Goal: Information Seeking & Learning: Check status

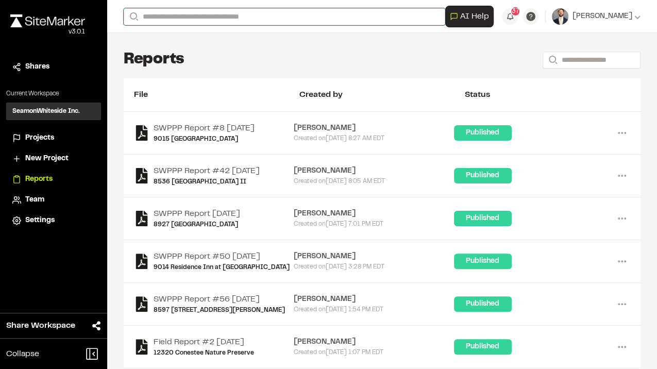
click at [292, 15] on input "Search" at bounding box center [285, 16] width 322 height 17
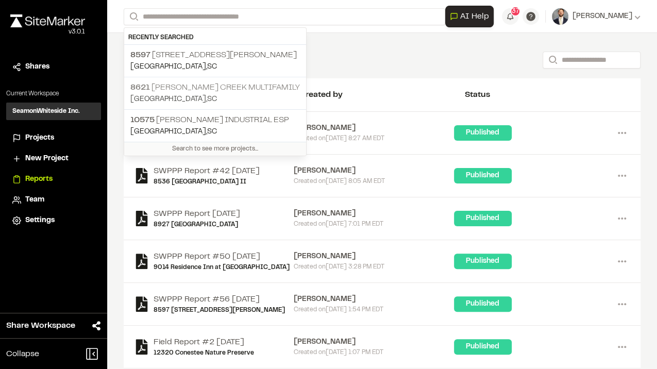
click at [190, 94] on p "[GEOGRAPHIC_DATA] , [GEOGRAPHIC_DATA]" at bounding box center [215, 99] width 170 height 11
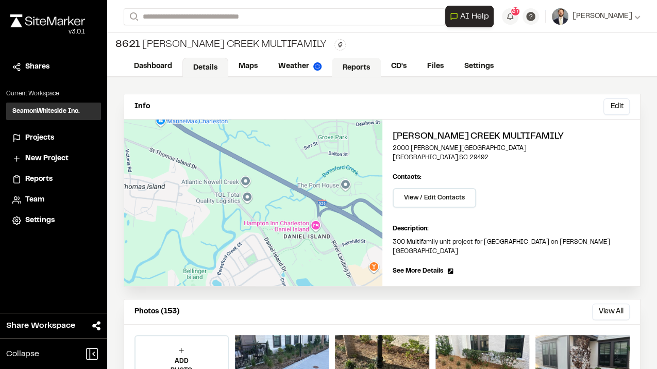
click at [366, 67] on link "Reports" at bounding box center [356, 68] width 49 height 20
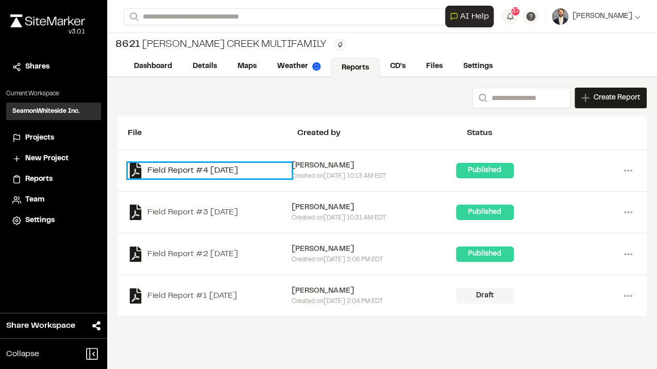
click at [175, 167] on link "Field Report #4 [DATE]" at bounding box center [210, 170] width 164 height 15
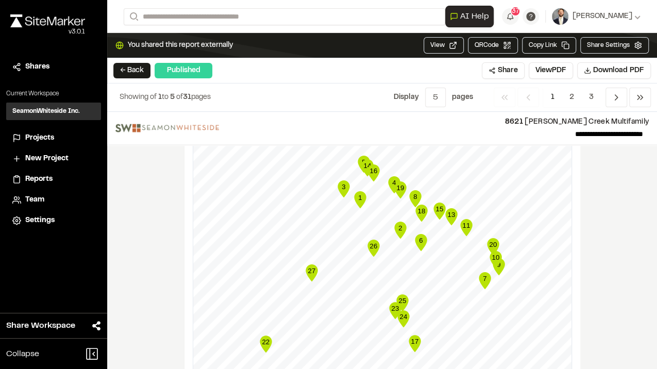
scroll to position [1374, 0]
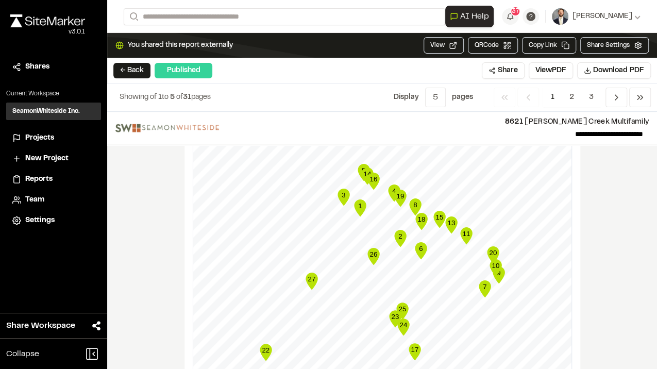
click at [449, 217] on icon "Map marker" at bounding box center [451, 225] width 12 height 17
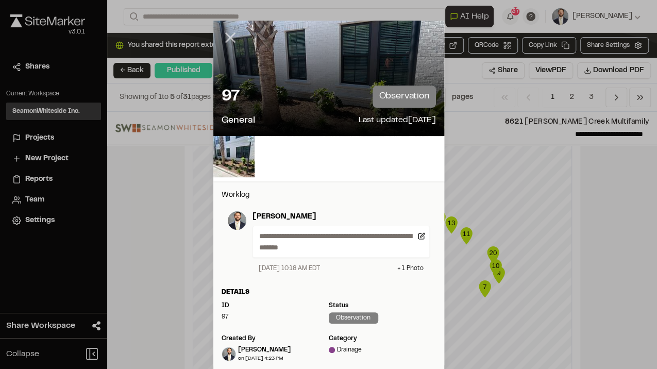
click at [228, 32] on icon at bounding box center [231, 38] width 18 height 18
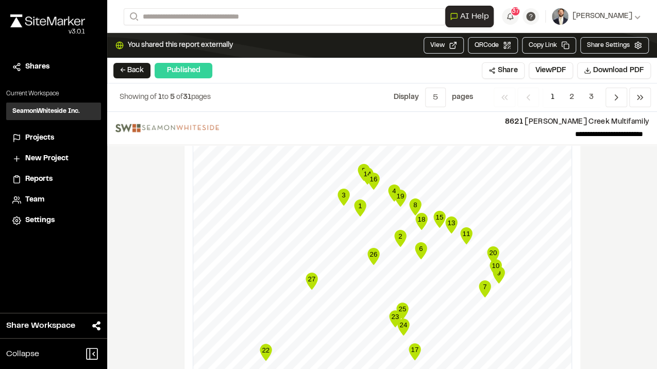
click at [437, 213] on text "15" at bounding box center [440, 217] width 8 height 8
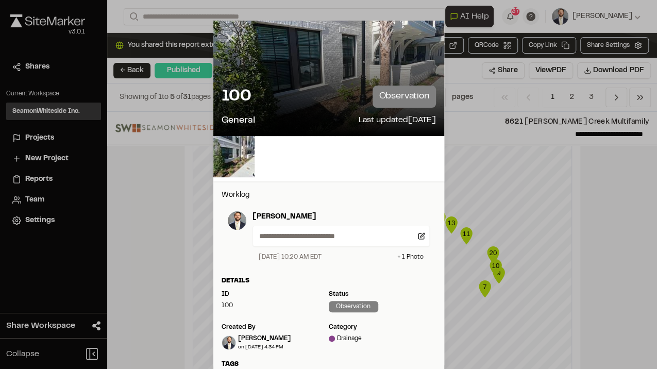
click at [227, 38] on line at bounding box center [230, 38] width 9 height 9
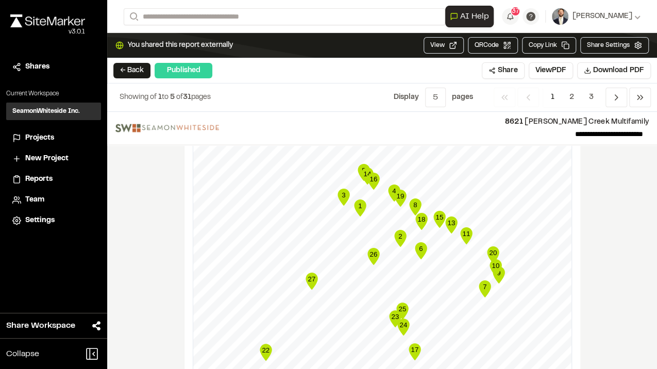
click at [462, 227] on icon "Map marker" at bounding box center [466, 235] width 12 height 17
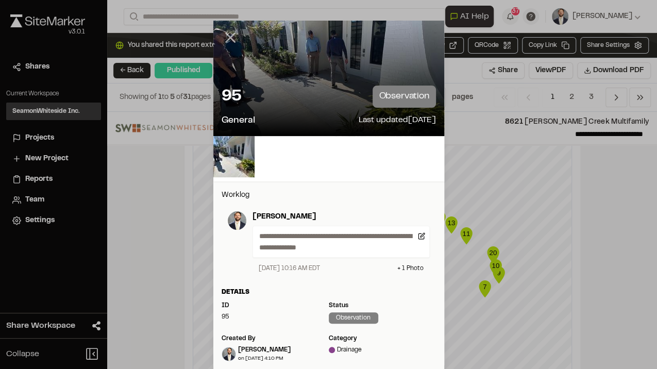
click at [229, 36] on line at bounding box center [230, 38] width 9 height 9
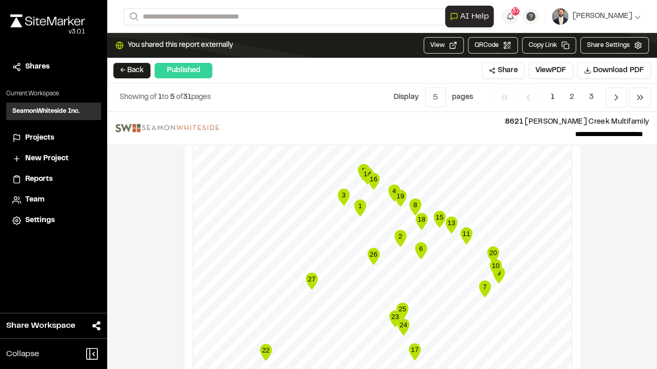
click at [465, 230] on text "11" at bounding box center [466, 234] width 8 height 8
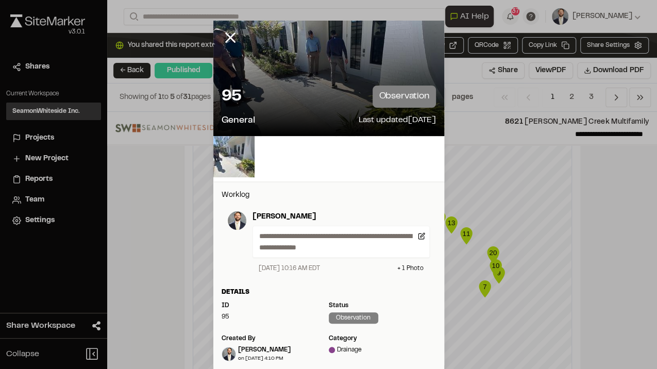
click at [228, 167] on img at bounding box center [233, 156] width 41 height 41
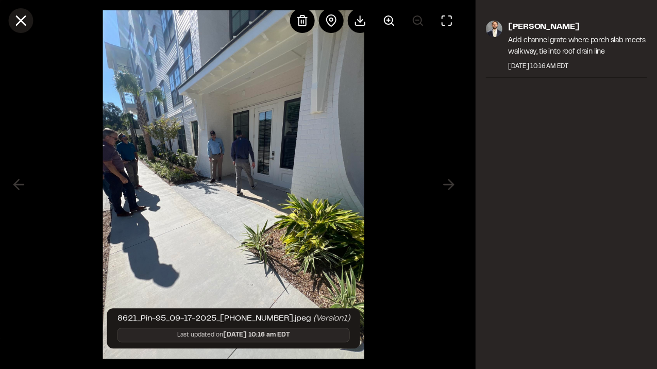
click at [21, 22] on line at bounding box center [20, 20] width 9 height 9
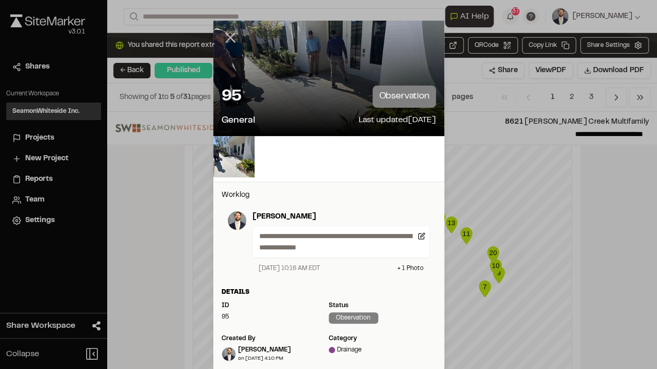
click at [231, 32] on icon at bounding box center [231, 38] width 18 height 18
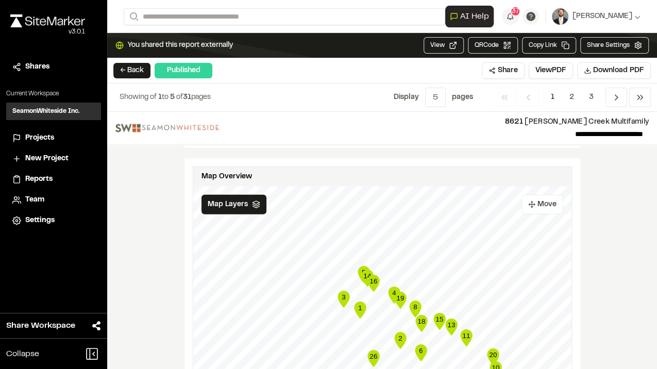
scroll to position [1271, 0]
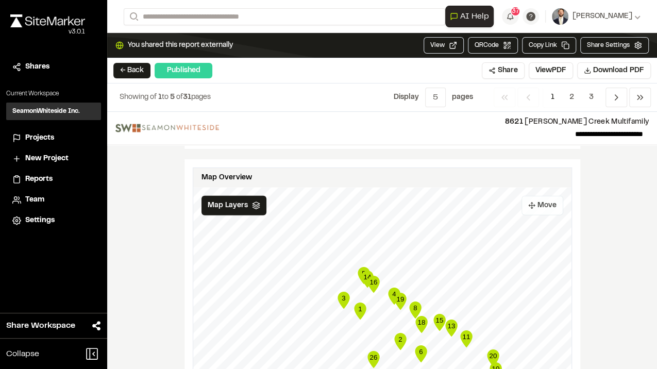
click at [549, 171] on div "Map Overview" at bounding box center [382, 178] width 378 height 20
click at [545, 196] on button "Move" at bounding box center [543, 206] width 42 height 20
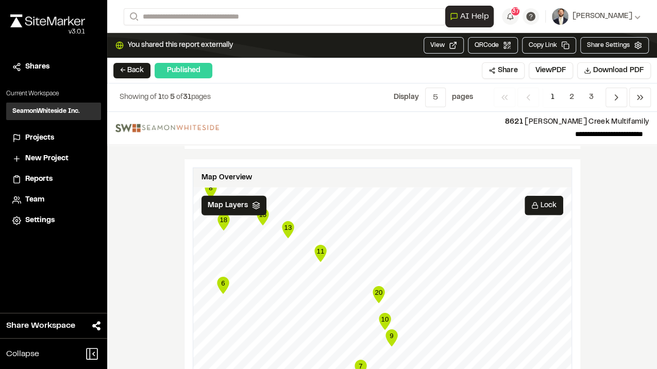
click at [390, 332] on text "9" at bounding box center [392, 336] width 4 height 8
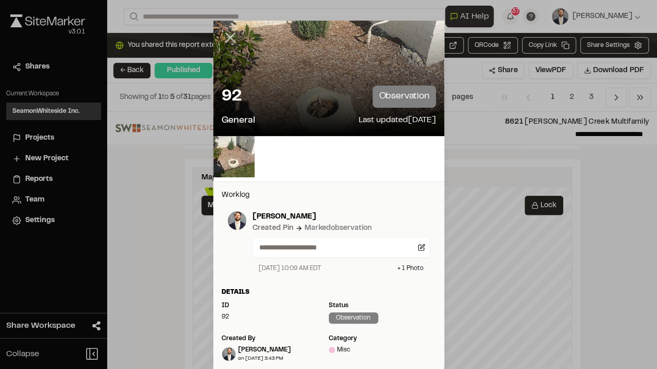
click at [229, 36] on line at bounding box center [230, 38] width 9 height 9
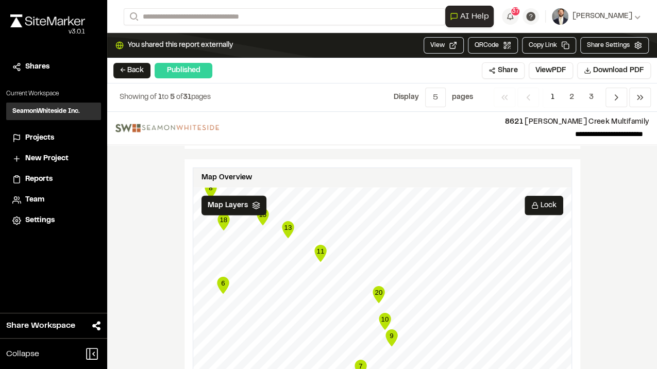
click at [388, 311] on icon "10" at bounding box center [384, 321] width 15 height 21
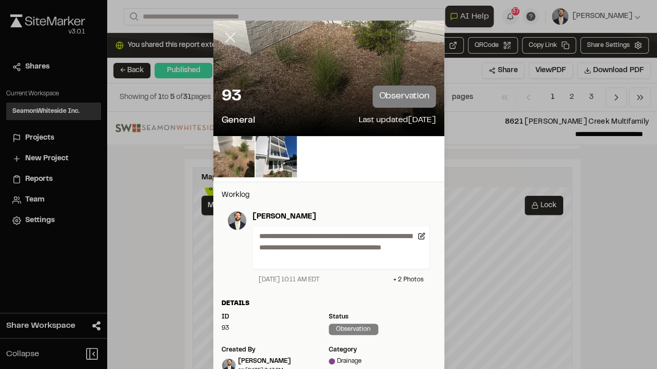
click at [228, 34] on icon at bounding box center [231, 38] width 18 height 18
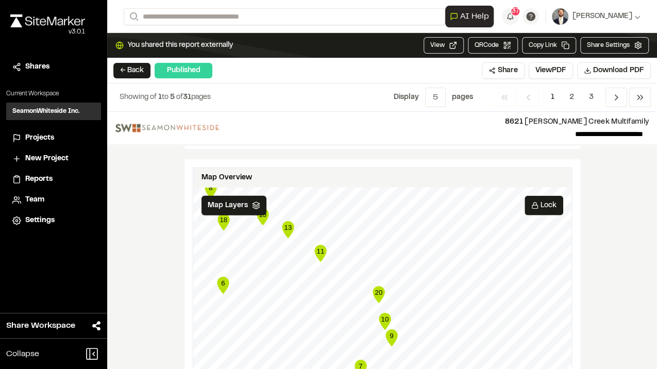
click at [376, 289] on text "20" at bounding box center [379, 293] width 8 height 8
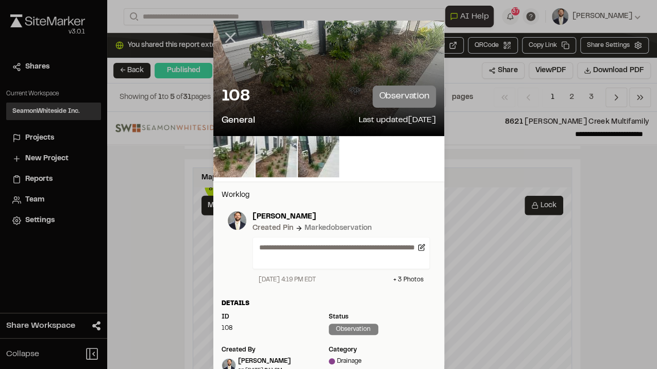
click at [228, 36] on icon at bounding box center [231, 38] width 18 height 18
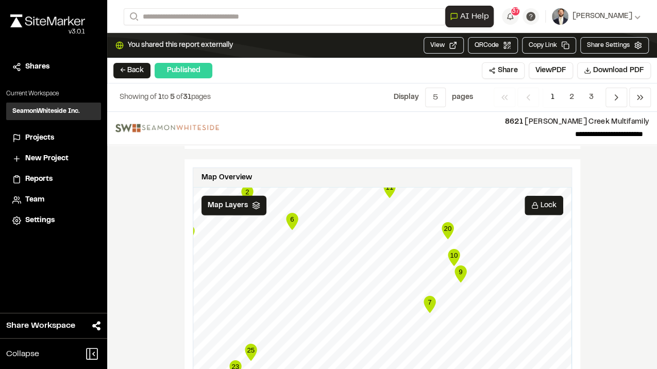
click at [428, 298] on text "7" at bounding box center [430, 302] width 4 height 8
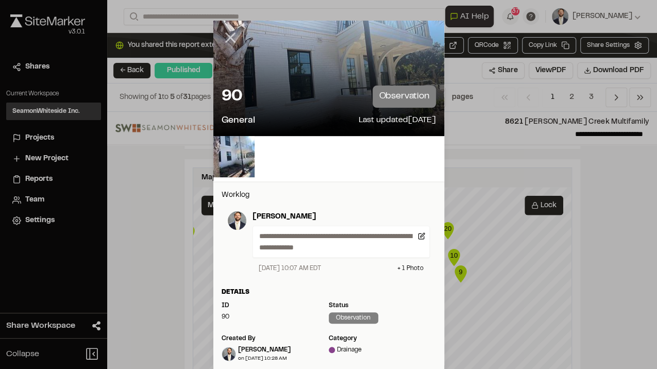
click at [228, 36] on line at bounding box center [230, 38] width 9 height 9
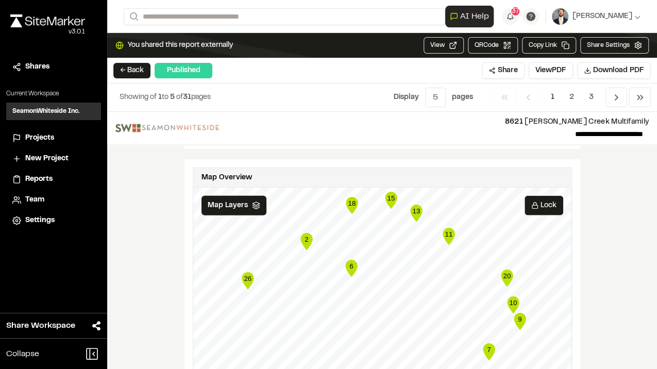
click at [352, 260] on icon "Map marker" at bounding box center [351, 268] width 12 height 17
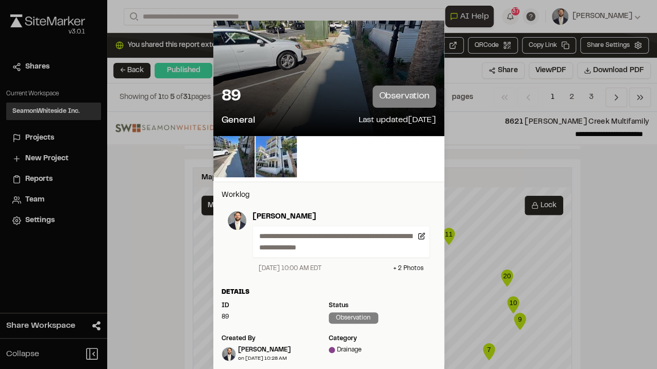
click at [231, 36] on icon at bounding box center [231, 38] width 18 height 18
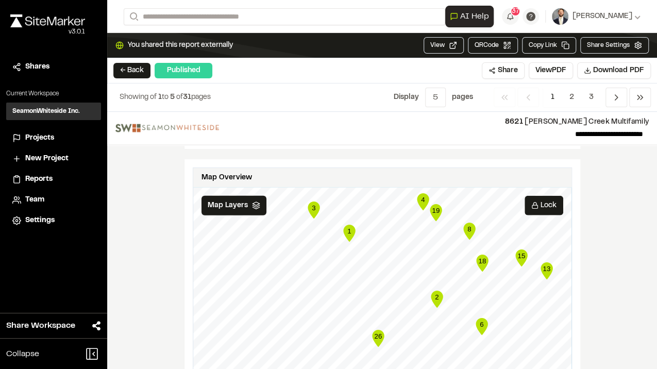
click at [434, 291] on icon "Map marker" at bounding box center [437, 299] width 12 height 17
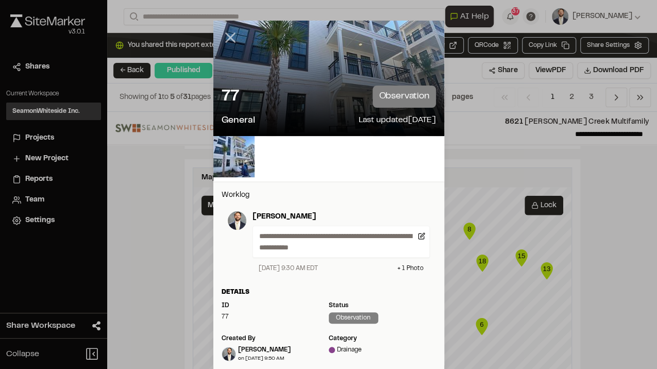
click at [230, 33] on icon at bounding box center [231, 38] width 18 height 18
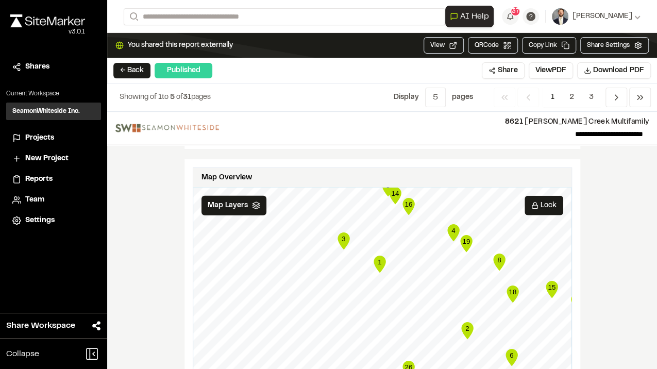
click at [377, 256] on icon "Map marker" at bounding box center [380, 264] width 12 height 17
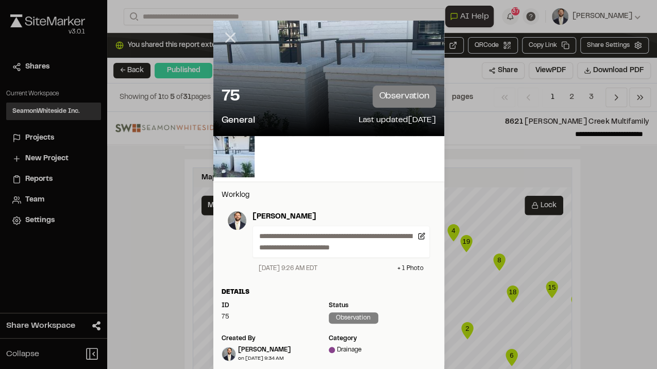
click at [234, 37] on icon at bounding box center [231, 38] width 18 height 18
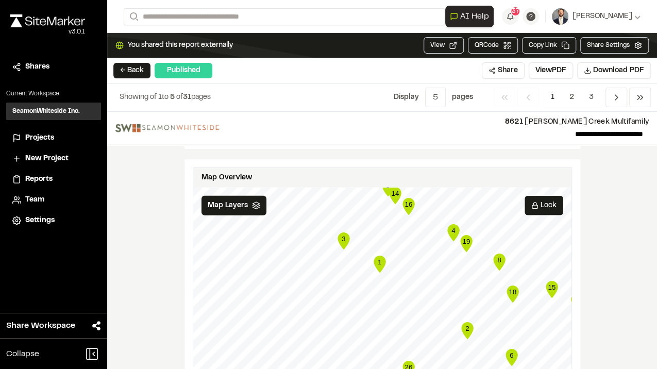
click at [343, 232] on icon "Map marker" at bounding box center [344, 240] width 12 height 17
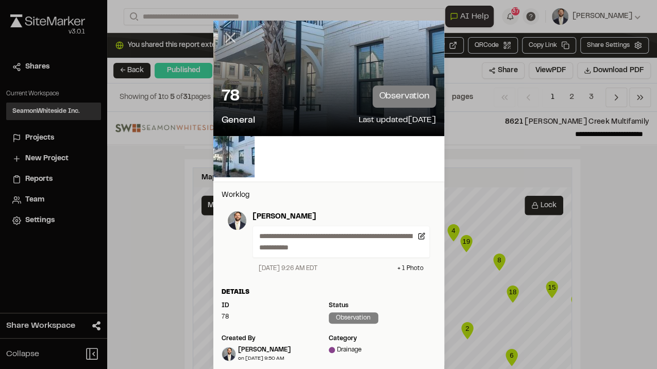
click at [231, 40] on line at bounding box center [230, 38] width 9 height 9
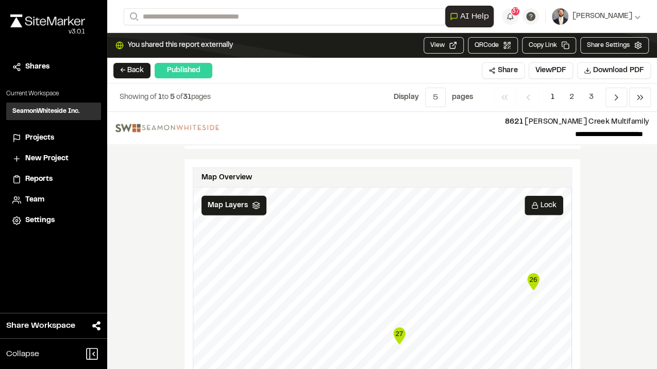
click at [404, 309] on icon "Map marker" at bounding box center [407, 317] width 12 height 17
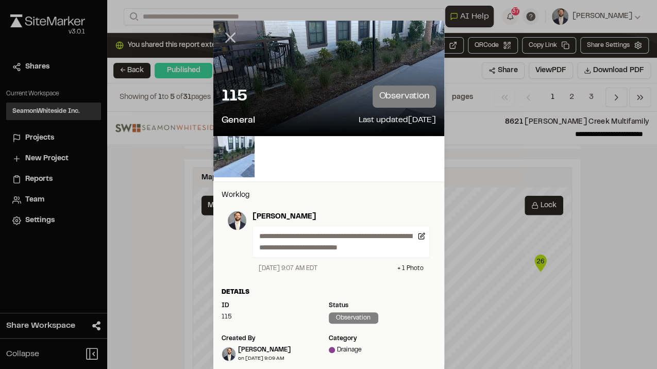
click at [226, 38] on line at bounding box center [230, 38] width 9 height 9
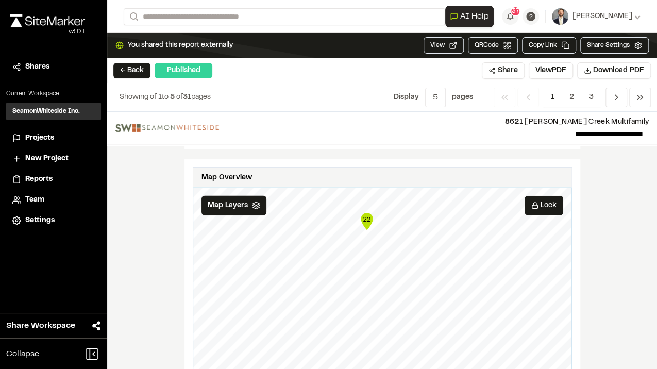
click at [367, 215] on text "22" at bounding box center [367, 219] width 8 height 8
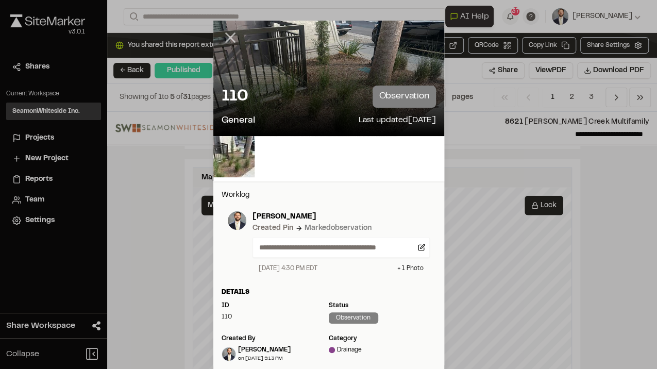
click at [229, 37] on icon at bounding box center [231, 38] width 18 height 18
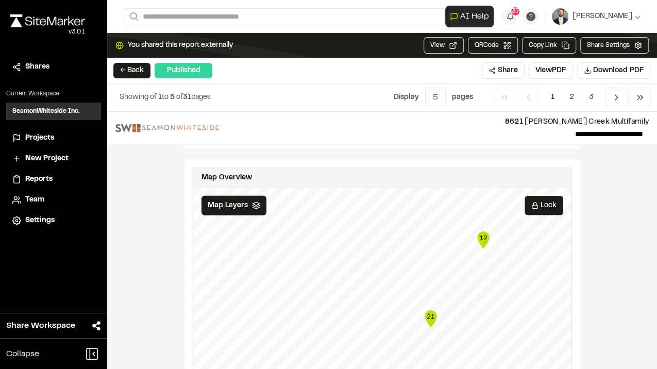
click at [432, 310] on icon "Map marker" at bounding box center [431, 318] width 12 height 17
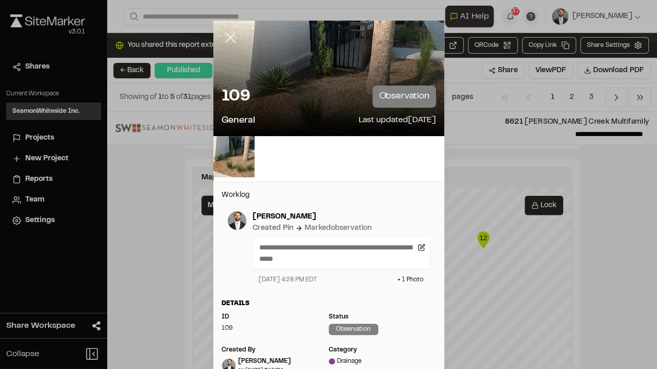
click at [224, 30] on icon at bounding box center [231, 38] width 18 height 18
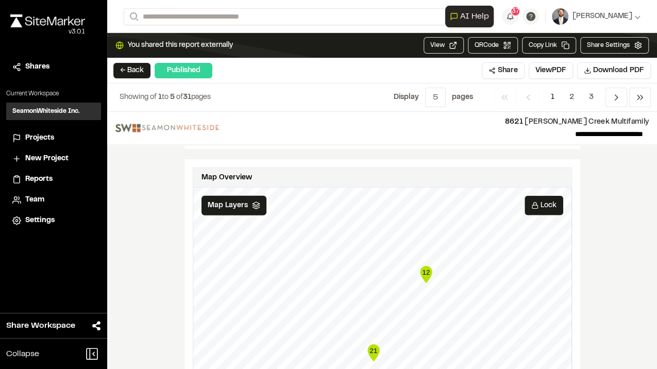
click at [423, 269] on text "12" at bounding box center [426, 273] width 8 height 8
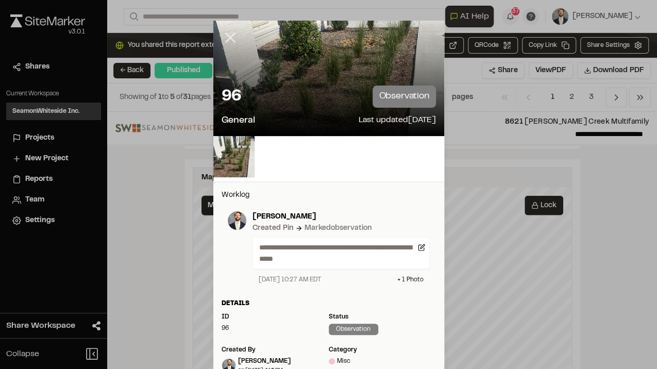
click at [228, 37] on line at bounding box center [230, 38] width 9 height 9
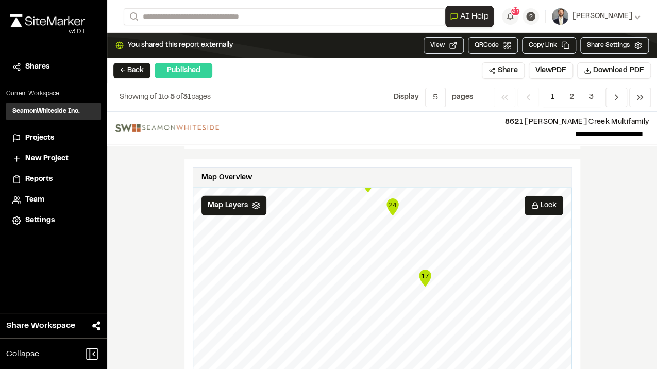
click at [424, 272] on text "17" at bounding box center [425, 276] width 8 height 8
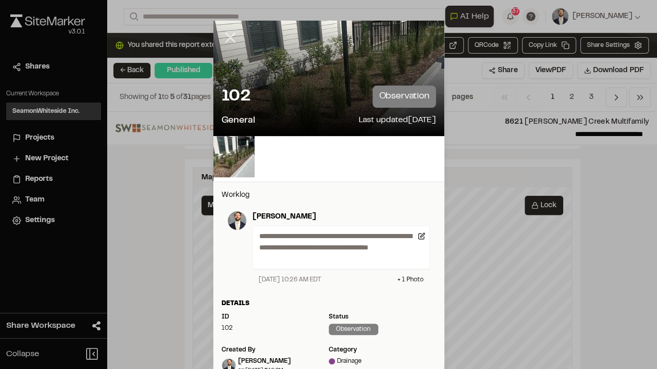
click at [225, 38] on icon at bounding box center [231, 38] width 18 height 18
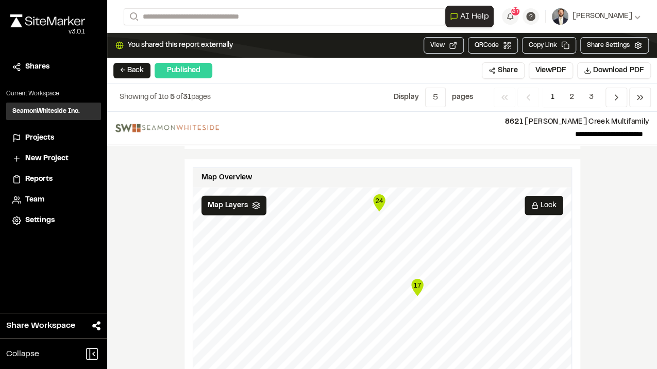
click at [418, 281] on text "17" at bounding box center [417, 285] width 8 height 8
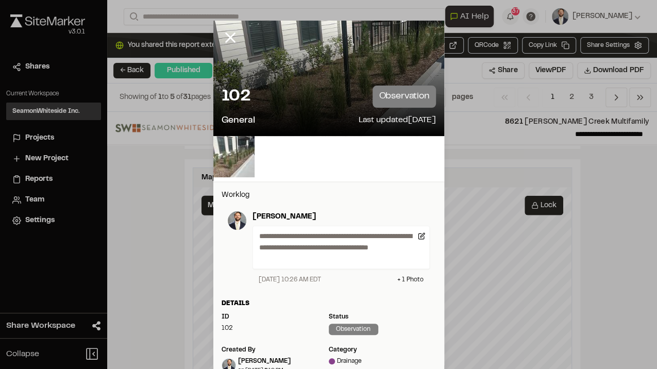
click at [220, 153] on img at bounding box center [233, 156] width 41 height 41
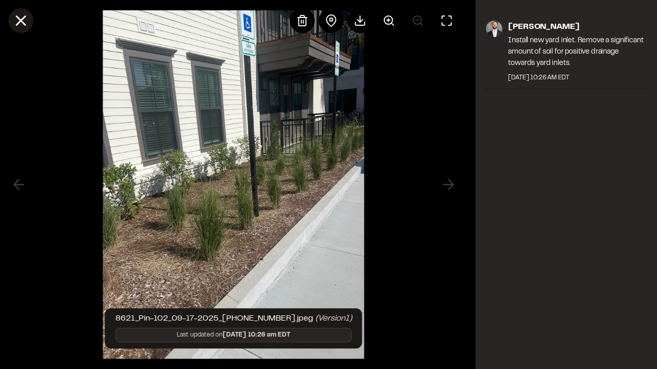
click at [15, 18] on icon at bounding box center [21, 21] width 18 height 18
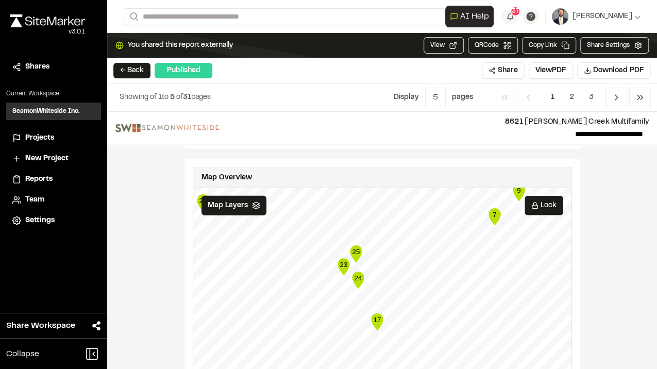
click at [356, 272] on icon "Map marker" at bounding box center [358, 280] width 12 height 17
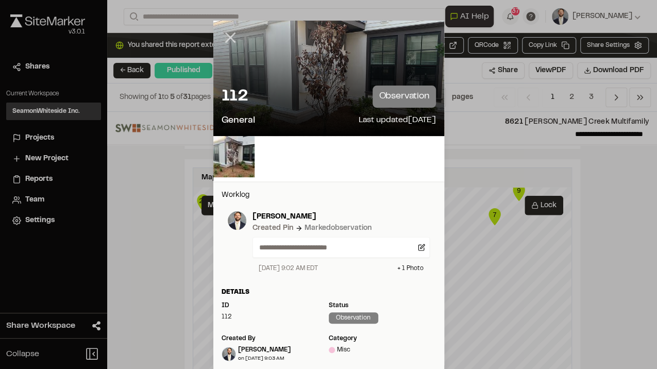
click at [228, 37] on line at bounding box center [230, 38] width 9 height 9
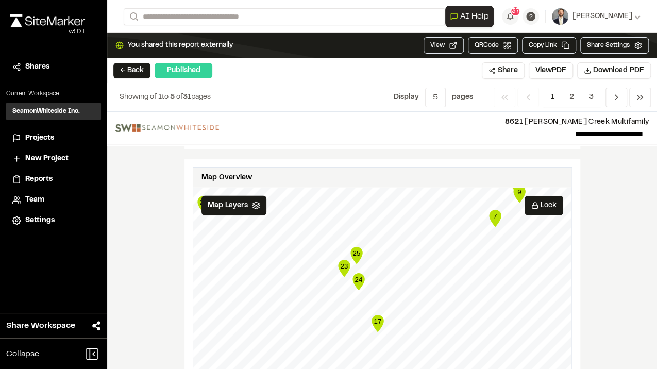
click at [342, 262] on text "23" at bounding box center [344, 266] width 8 height 8
click at [341, 258] on icon "23" at bounding box center [344, 268] width 15 height 21
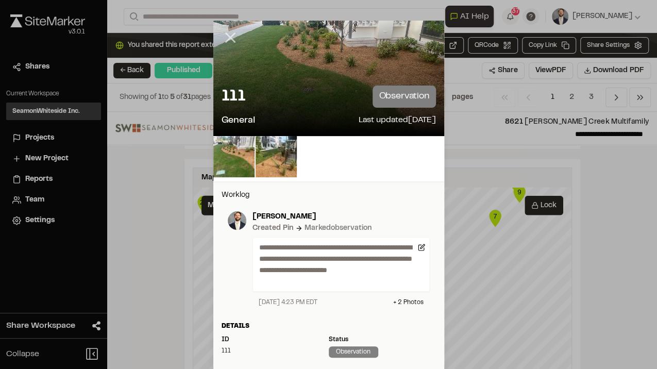
click at [228, 31] on icon at bounding box center [231, 38] width 18 height 18
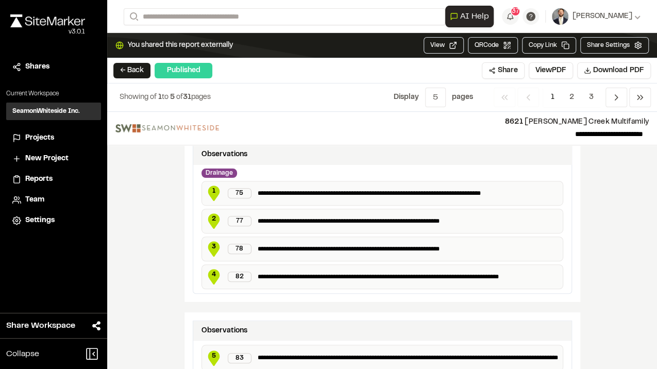
scroll to position [313, 0]
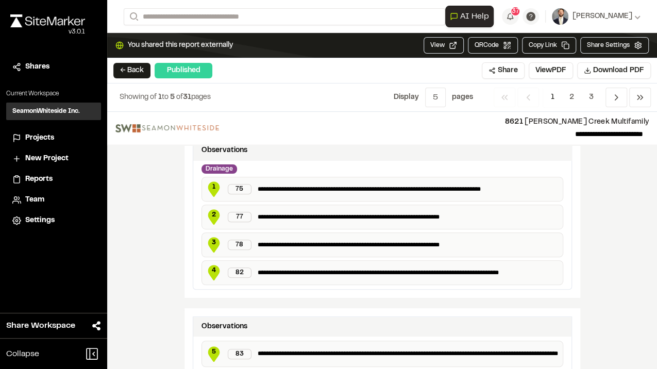
click at [301, 268] on p "**********" at bounding box center [408, 273] width 301 height 10
click at [210, 267] on span "4" at bounding box center [213, 270] width 15 height 9
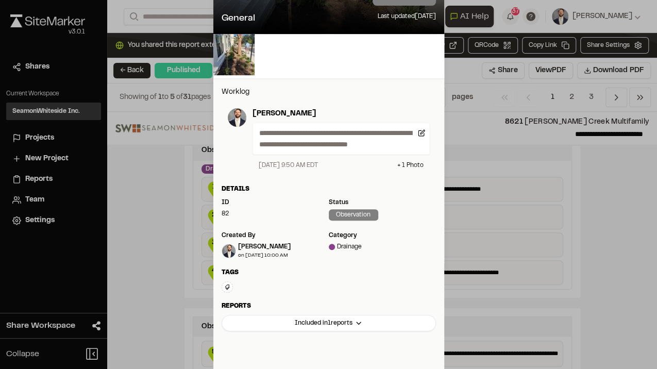
scroll to position [0, 0]
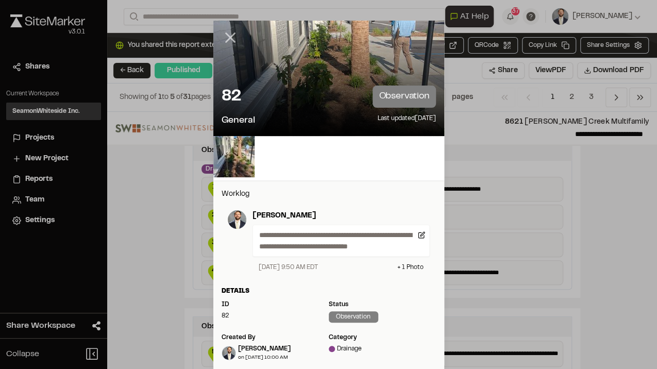
click at [230, 42] on icon at bounding box center [231, 38] width 18 height 18
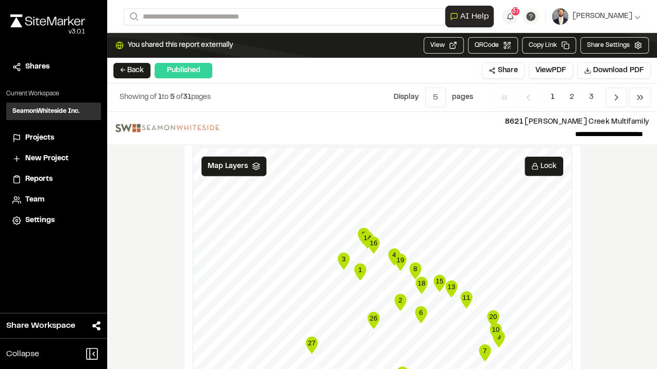
scroll to position [1409, 0]
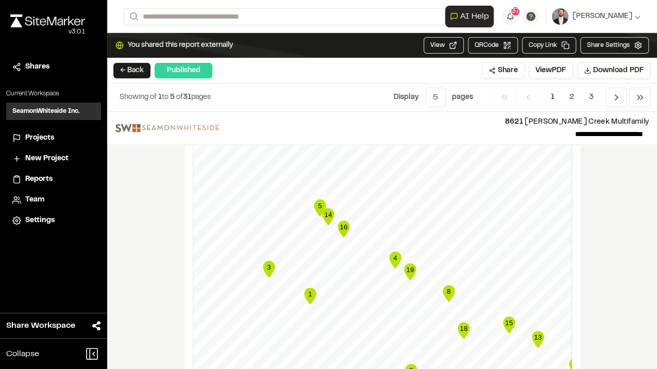
click at [394, 254] on text "4" at bounding box center [395, 258] width 4 height 8
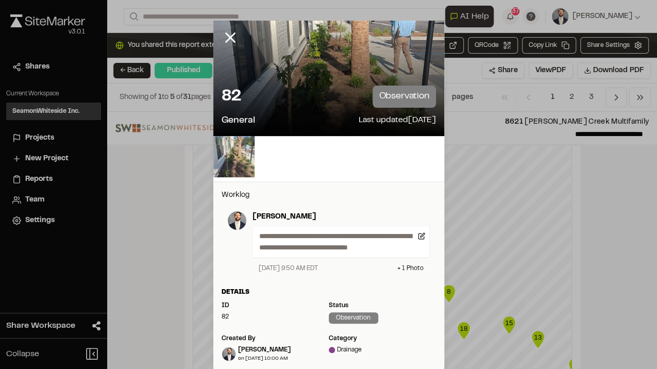
click at [232, 159] on img at bounding box center [233, 156] width 41 height 41
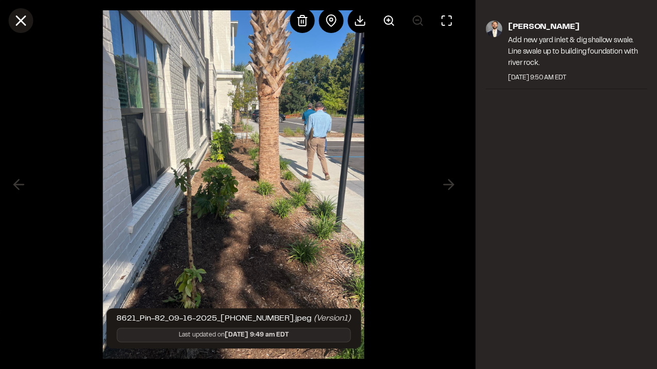
click at [20, 20] on line at bounding box center [20, 20] width 9 height 9
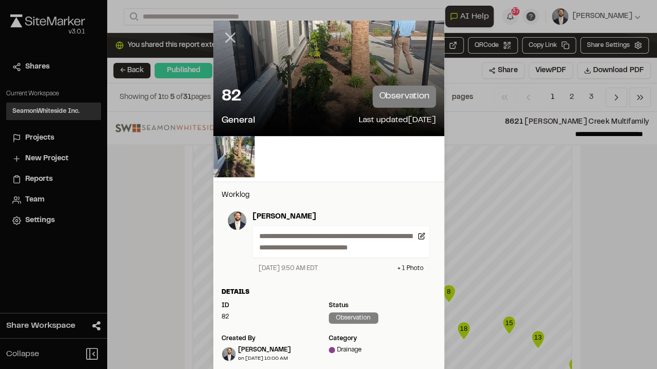
click at [228, 34] on icon at bounding box center [231, 38] width 18 height 18
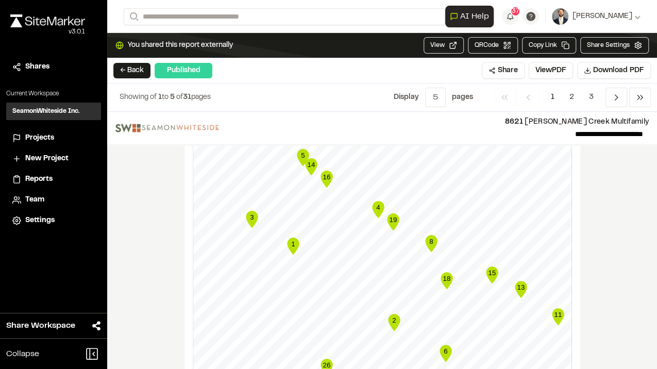
click at [391, 213] on icon "Map marker" at bounding box center [393, 221] width 12 height 17
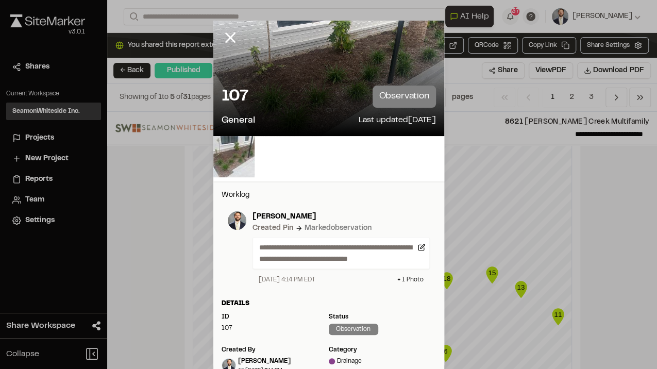
click at [240, 146] on img at bounding box center [233, 156] width 41 height 41
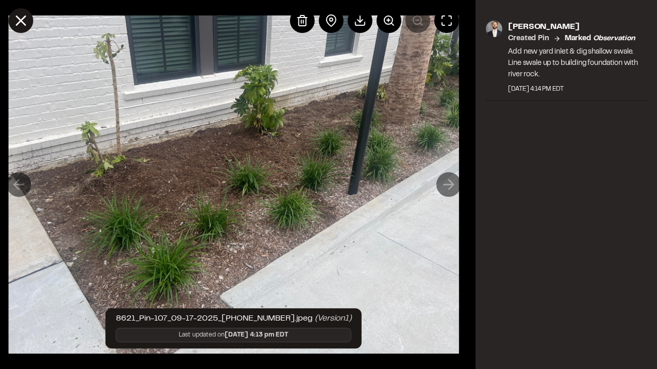
click at [16, 23] on icon at bounding box center [21, 21] width 18 height 18
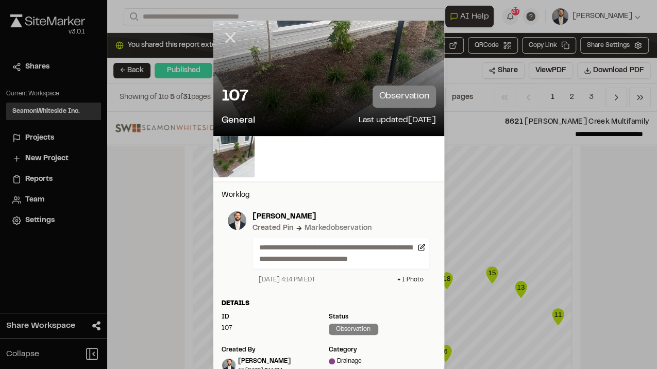
click at [229, 35] on icon at bounding box center [231, 38] width 18 height 18
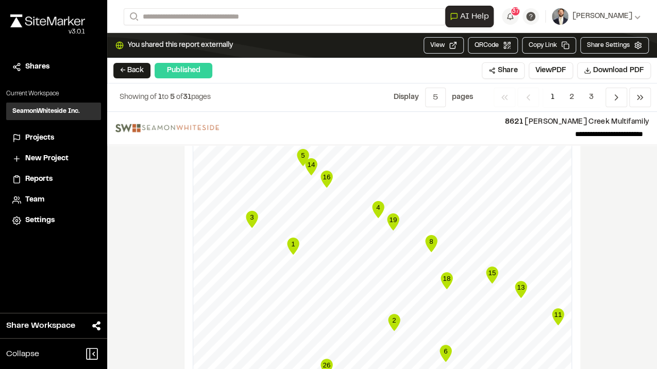
click at [389, 216] on text "19" at bounding box center [393, 220] width 8 height 8
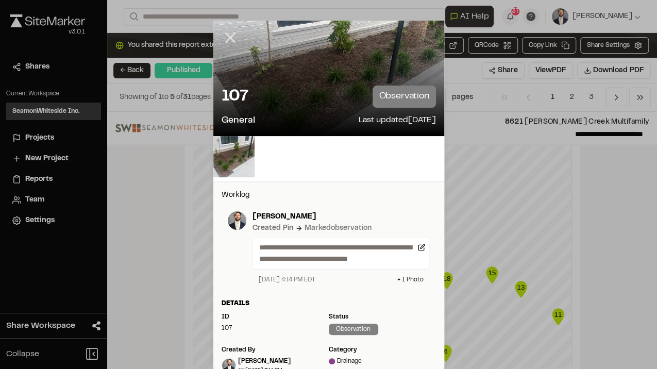
click at [229, 31] on icon at bounding box center [231, 38] width 18 height 18
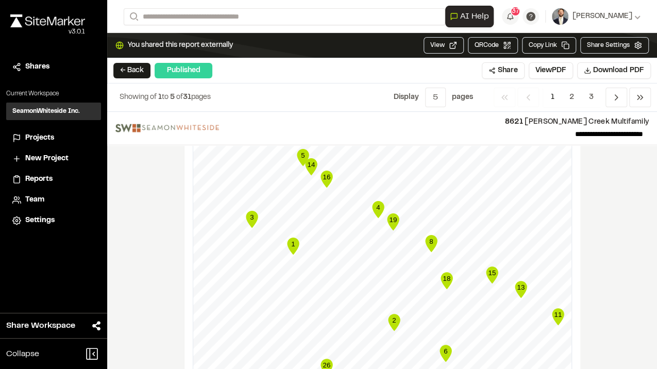
click at [430, 235] on icon "Map marker" at bounding box center [431, 243] width 12 height 17
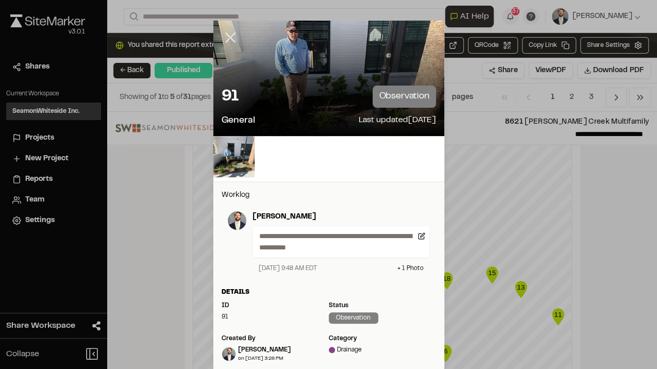
click at [227, 32] on icon at bounding box center [231, 38] width 18 height 18
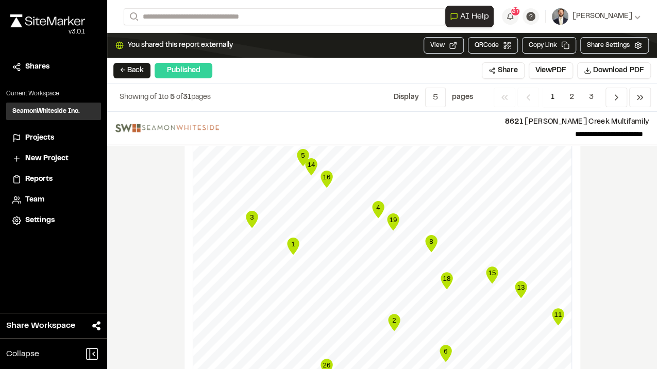
click at [392, 213] on icon "Map marker" at bounding box center [393, 221] width 12 height 17
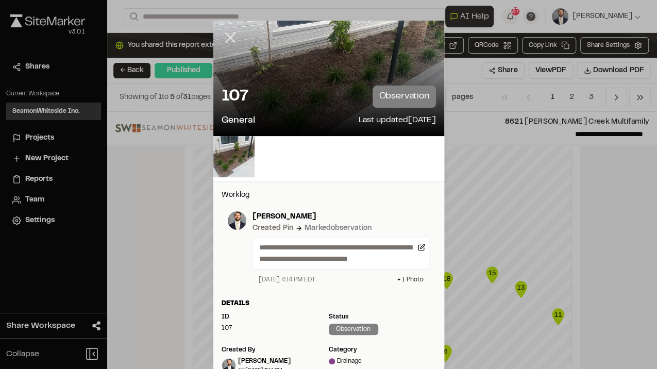
click at [229, 35] on line at bounding box center [230, 38] width 9 height 9
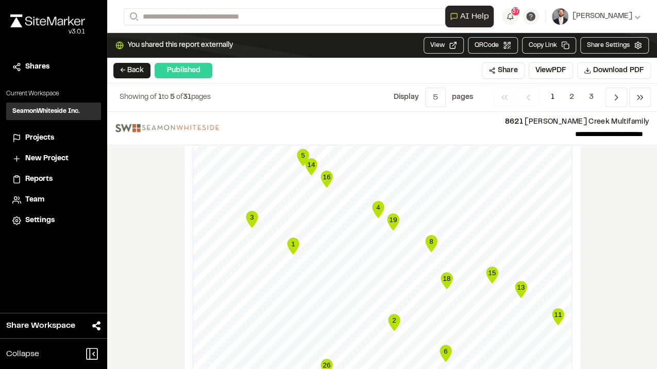
click at [372, 201] on icon "Map marker" at bounding box center [378, 209] width 12 height 17
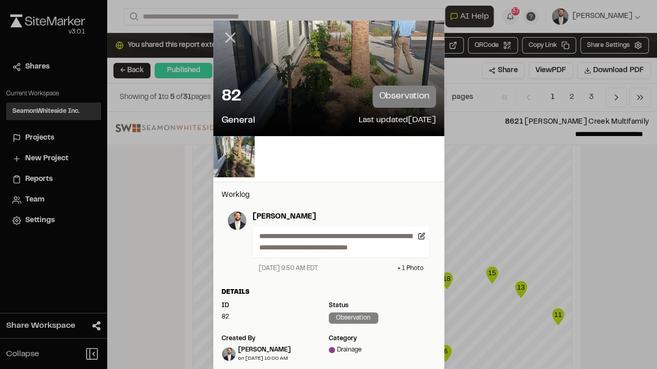
click at [227, 35] on icon at bounding box center [231, 38] width 18 height 18
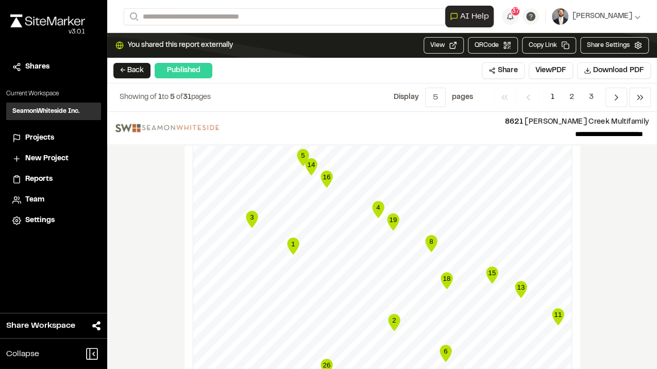
click at [390, 216] on text "19" at bounding box center [393, 220] width 8 height 8
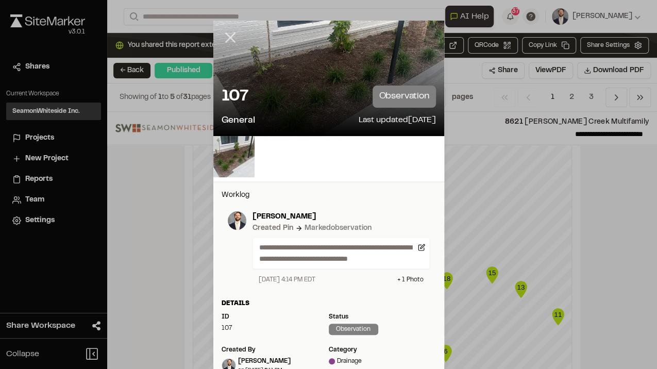
click at [226, 35] on line at bounding box center [230, 38] width 9 height 9
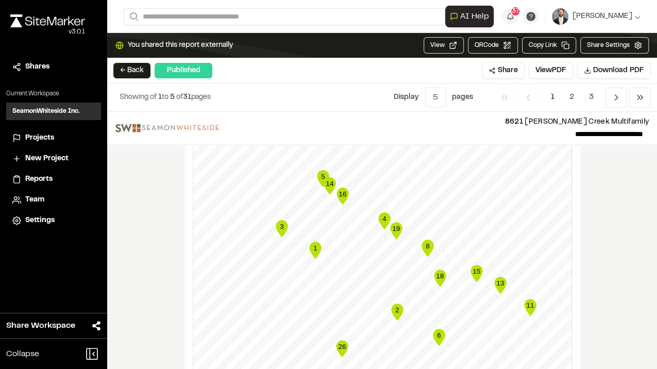
click at [426, 242] on text "8" at bounding box center [428, 246] width 4 height 8
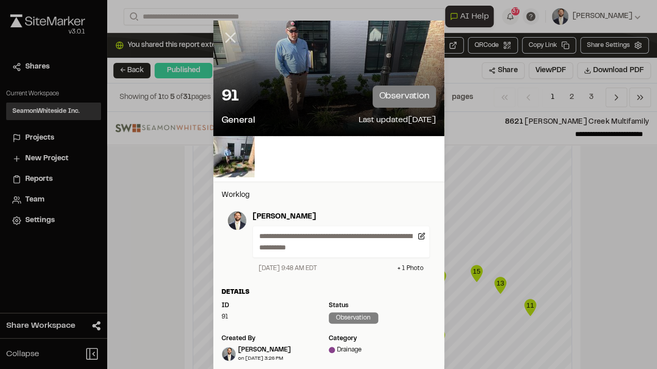
click at [226, 40] on line at bounding box center [230, 38] width 9 height 9
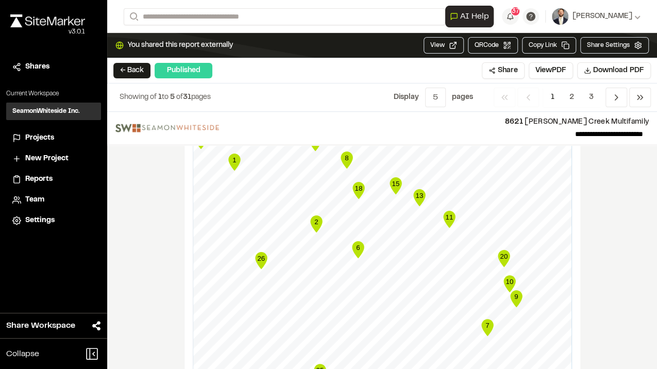
click at [393, 180] on text "15" at bounding box center [396, 184] width 8 height 8
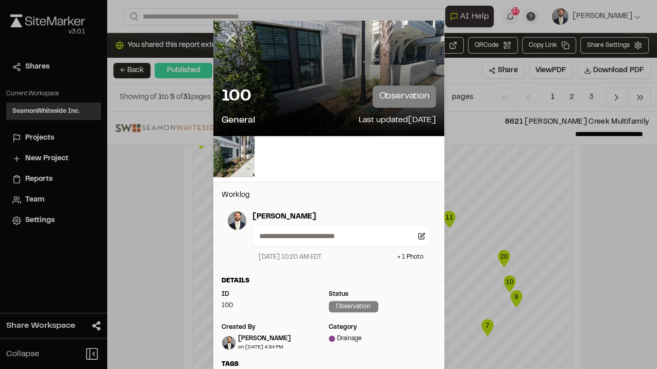
click at [225, 34] on icon at bounding box center [231, 38] width 18 height 18
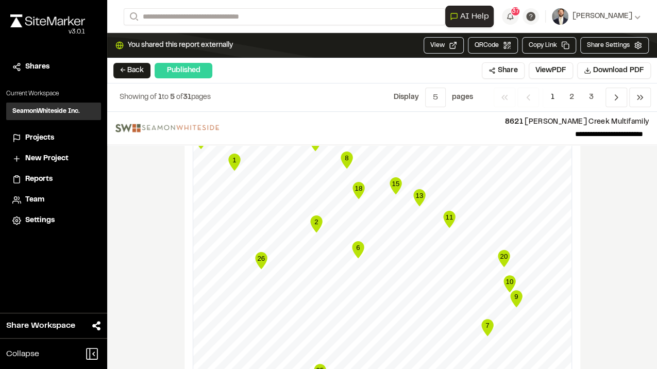
click at [419, 192] on text "13" at bounding box center [420, 196] width 8 height 8
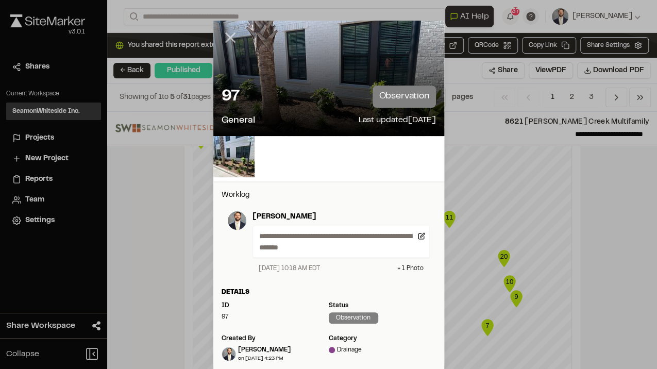
click at [228, 36] on line at bounding box center [230, 38] width 9 height 9
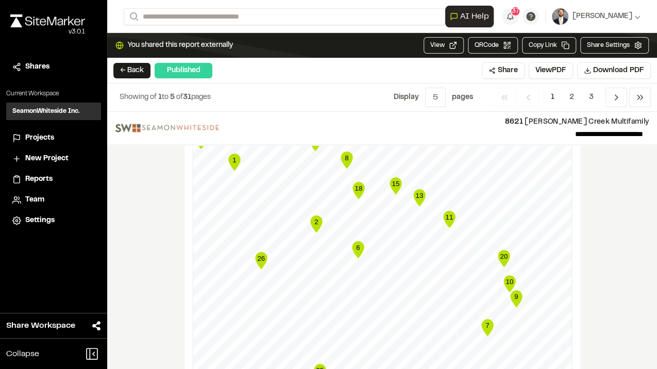
click at [446, 213] on text "11" at bounding box center [449, 217] width 8 height 8
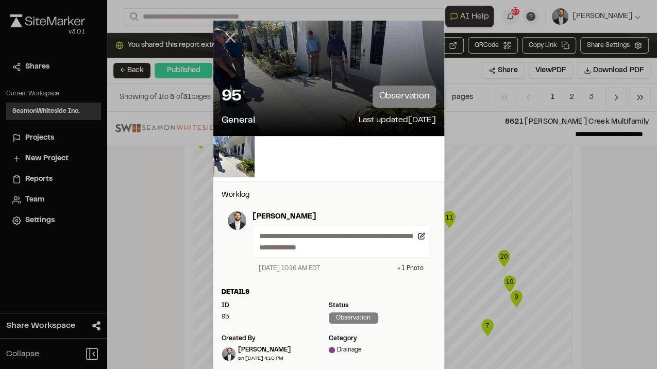
click at [232, 39] on icon at bounding box center [231, 38] width 18 height 18
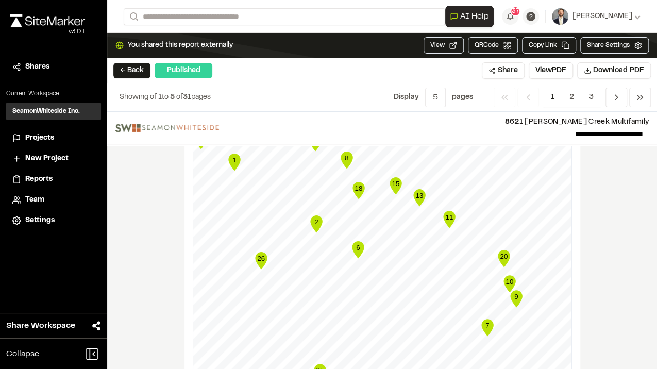
click at [502, 253] on text "20" at bounding box center [504, 257] width 8 height 8
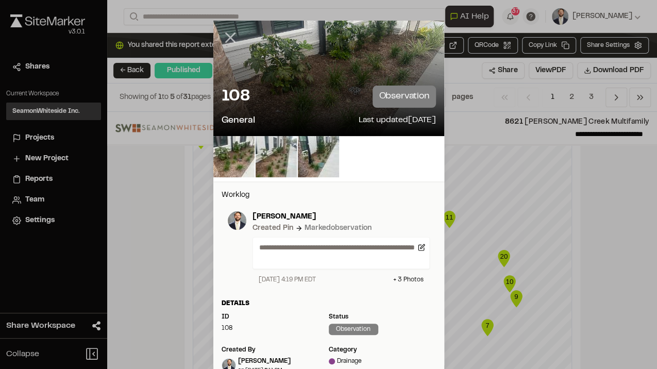
click at [235, 38] on icon at bounding box center [231, 38] width 18 height 18
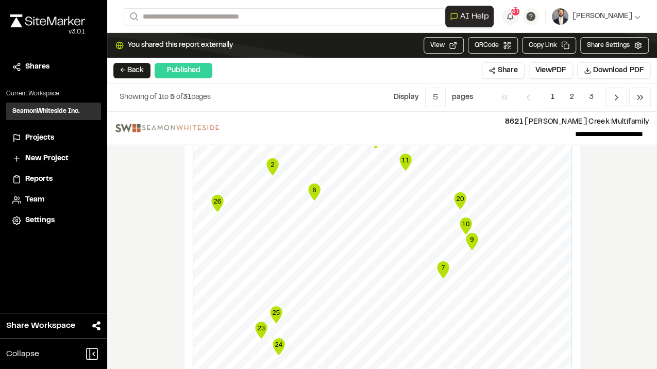
click at [466, 220] on text "10" at bounding box center [466, 224] width 8 height 8
click at [470, 236] on text "9" at bounding box center [472, 240] width 4 height 8
click at [441, 264] on text "7" at bounding box center [443, 268] width 4 height 8
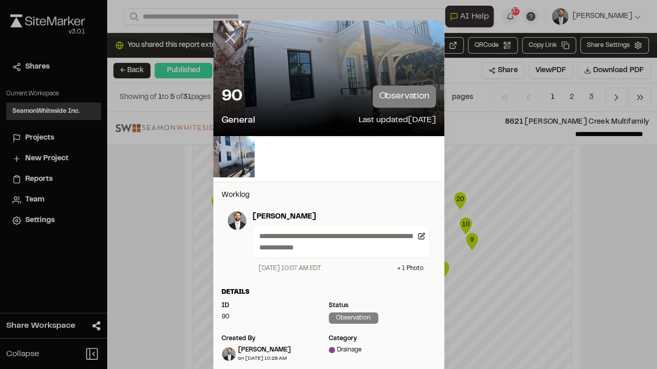
click at [228, 35] on icon at bounding box center [231, 38] width 18 height 18
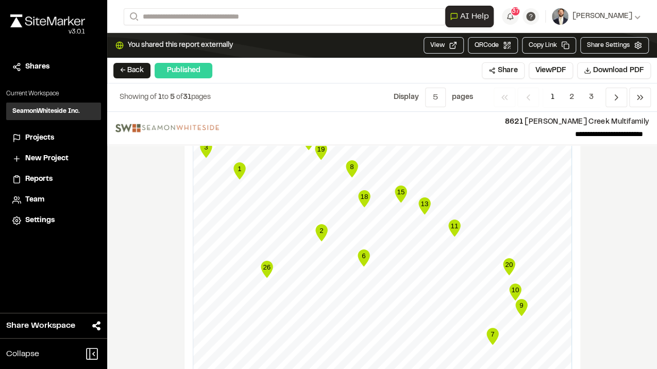
click at [362, 252] on text "6" at bounding box center [364, 256] width 4 height 8
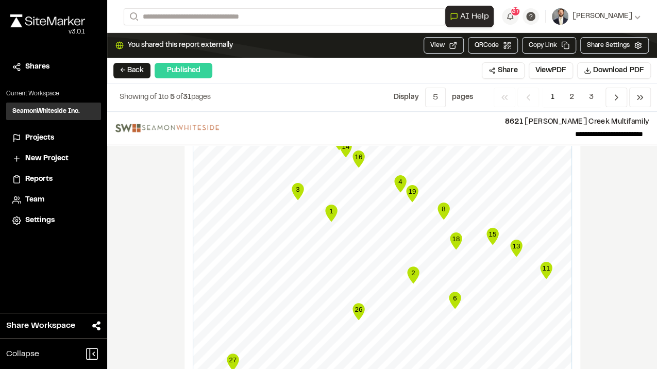
click at [416, 265] on icon "2" at bounding box center [413, 275] width 15 height 21
click at [326, 205] on icon "Map marker" at bounding box center [331, 213] width 12 height 17
click at [296, 186] on text "3" at bounding box center [298, 190] width 4 height 8
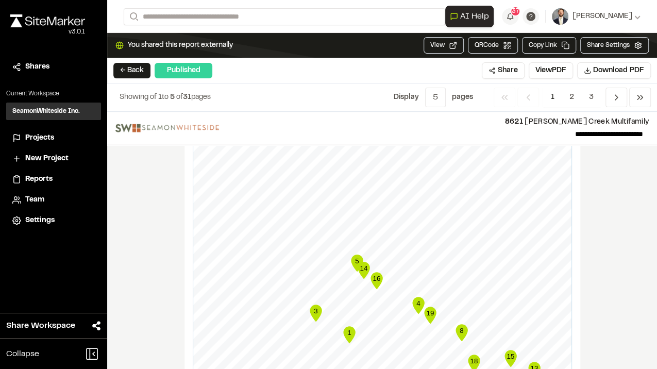
click at [350, 253] on icon "5" at bounding box center [357, 263] width 15 height 21
click at [358, 262] on icon "Map marker" at bounding box center [364, 270] width 12 height 17
click at [377, 272] on icon "Map marker" at bounding box center [377, 280] width 12 height 17
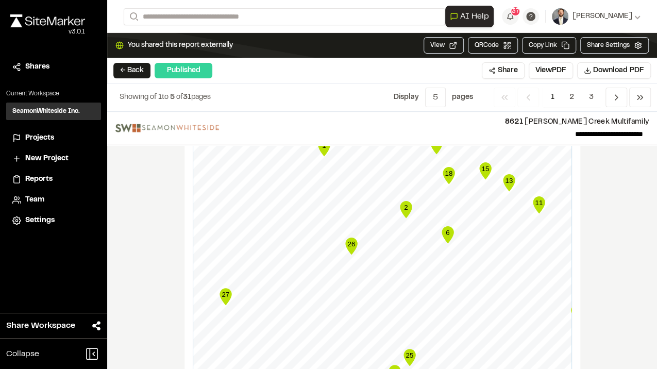
click at [347, 240] on text "26" at bounding box center [351, 244] width 8 height 8
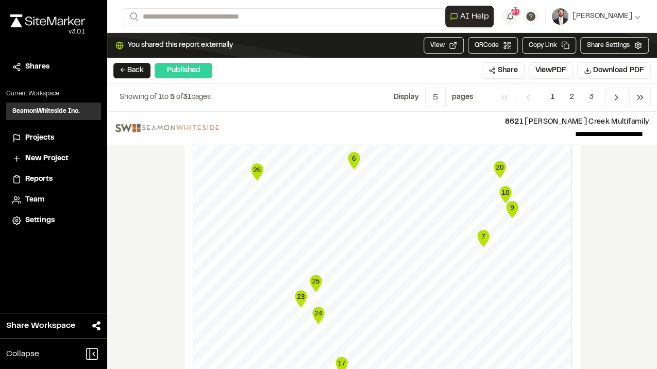
click at [313, 277] on text "25" at bounding box center [316, 281] width 8 height 8
click at [297, 293] on text "23" at bounding box center [301, 297] width 8 height 8
click at [311, 305] on icon "24" at bounding box center [318, 315] width 15 height 21
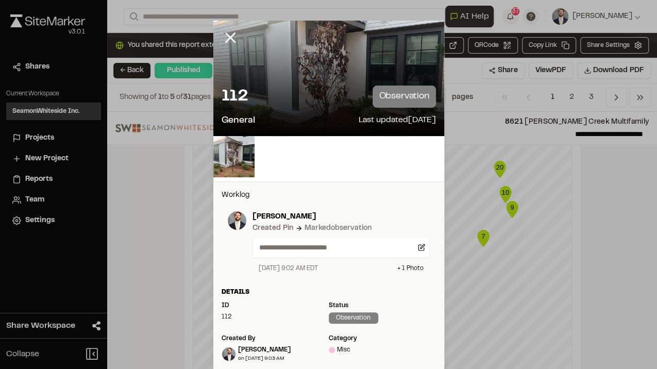
click at [315, 300] on div "Details ID 112 Status observation Created by [PERSON_NAME] on [DATE] 9:03 AM ca…" at bounding box center [328, 330] width 231 height 84
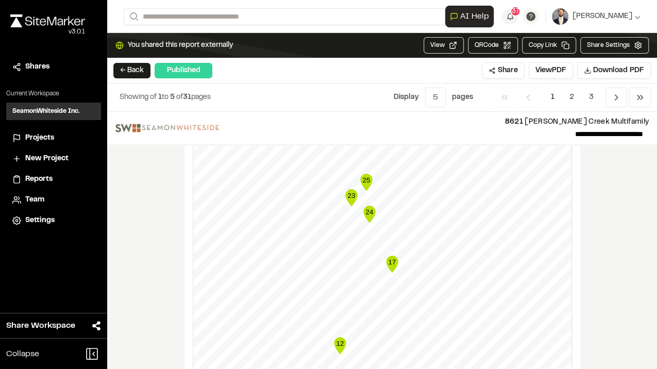
click at [388, 258] on text "17" at bounding box center [392, 262] width 8 height 8
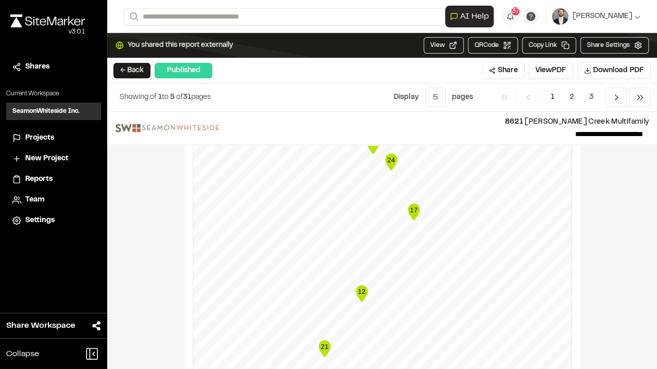
click at [365, 284] on icon "12" at bounding box center [361, 294] width 15 height 21
click at [323, 343] on text "21" at bounding box center [325, 347] width 8 height 8
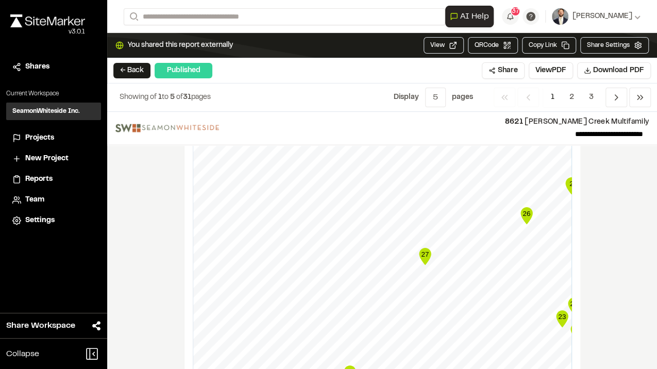
click at [421, 251] on text "27" at bounding box center [425, 255] width 8 height 8
click at [374, 315] on icon "22" at bounding box center [374, 325] width 15 height 21
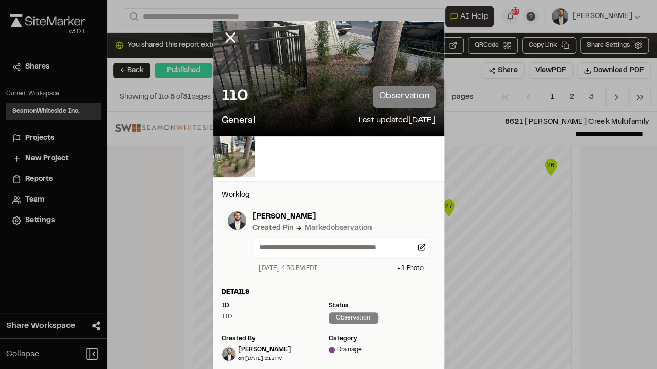
click at [374, 310] on div "Status" at bounding box center [382, 305] width 107 height 9
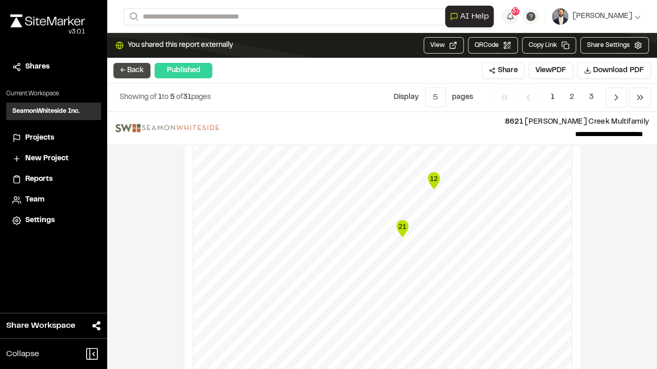
click at [132, 63] on button "← Back" at bounding box center [131, 70] width 37 height 15
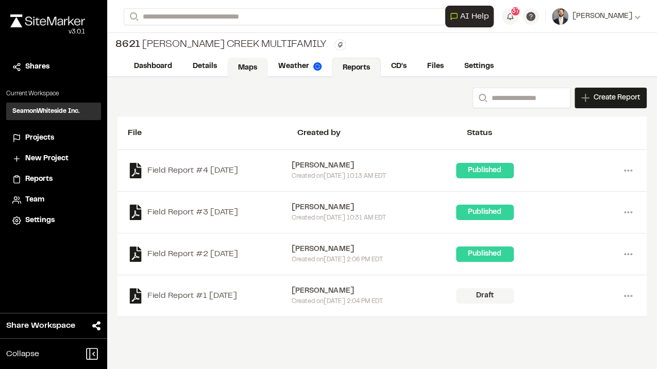
click at [244, 67] on link "Maps" at bounding box center [247, 68] width 41 height 20
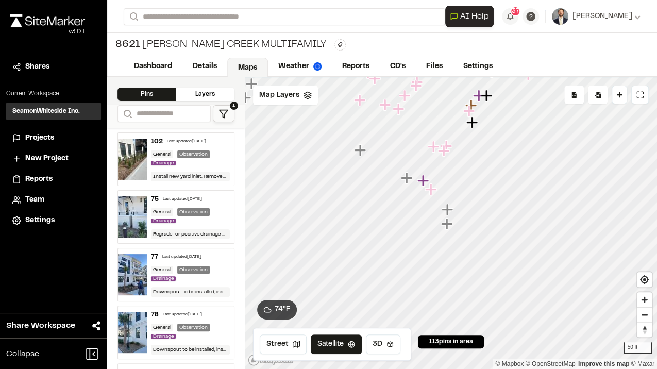
click at [444, 222] on icon "Map marker" at bounding box center [447, 224] width 13 height 13
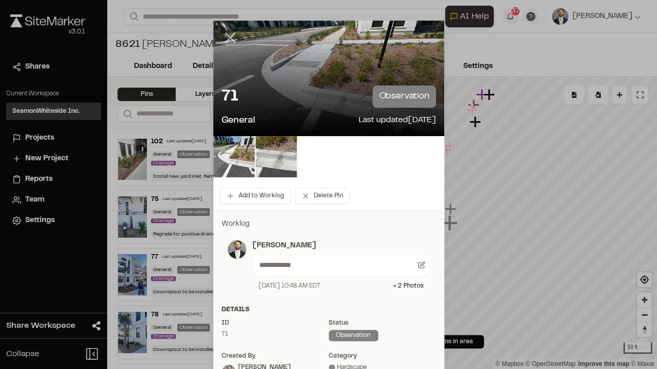
click at [226, 36] on line at bounding box center [230, 38] width 9 height 9
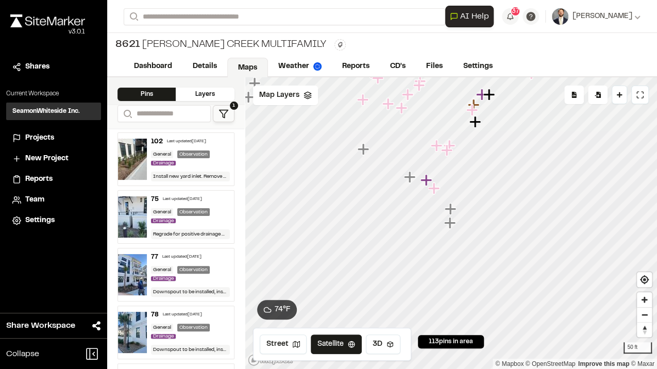
click at [453, 210] on icon "Map marker" at bounding box center [450, 208] width 11 height 11
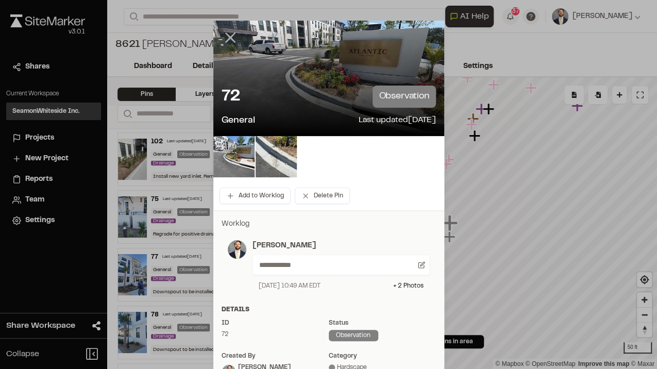
click at [227, 37] on line at bounding box center [230, 38] width 9 height 9
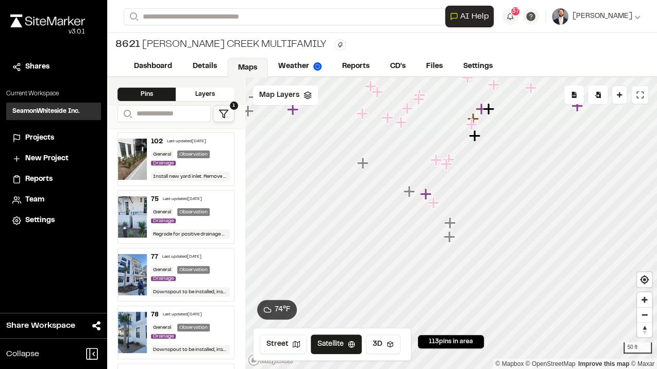
click at [433, 205] on icon "Map marker" at bounding box center [433, 202] width 11 height 11
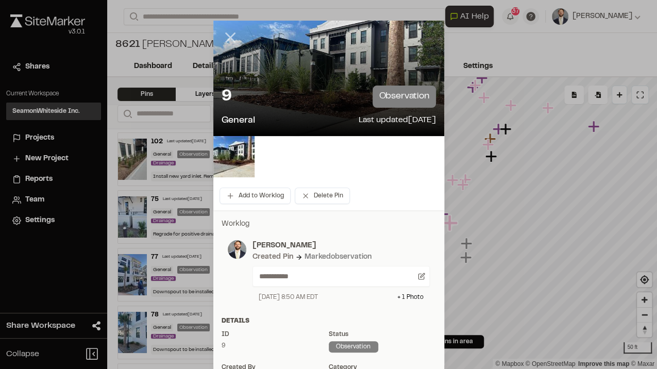
click at [229, 39] on line at bounding box center [230, 38] width 9 height 9
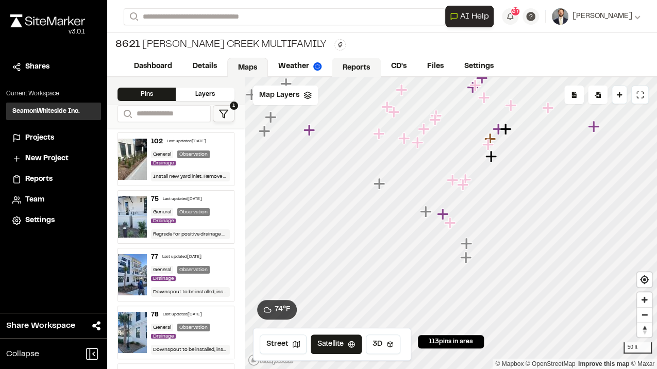
click at [341, 69] on link "Reports" at bounding box center [356, 68] width 49 height 20
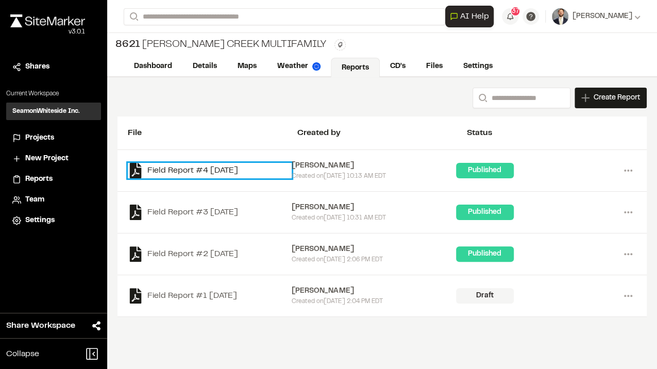
click at [226, 169] on link "Field Report #4 [DATE]" at bounding box center [210, 170] width 164 height 15
